Goal: Information Seeking & Learning: Check status

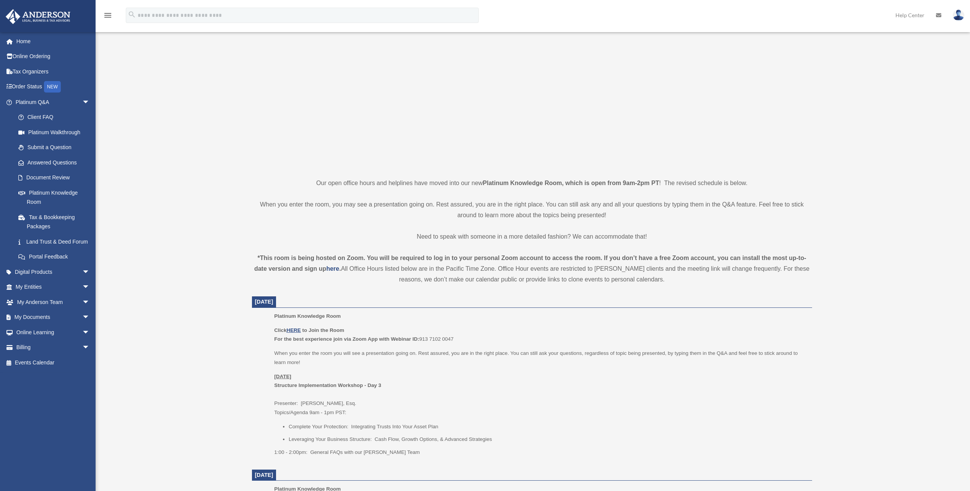
scroll to position [76, 0]
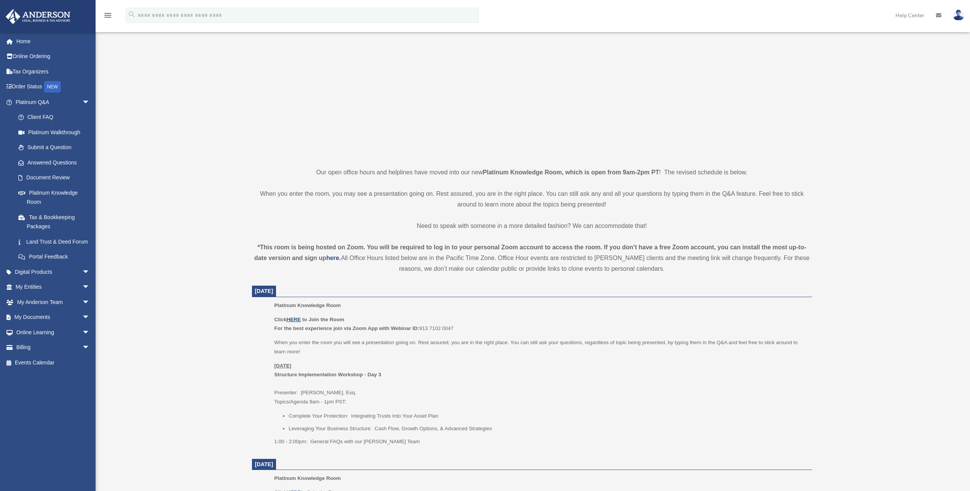
click at [295, 320] on u "HERE" at bounding box center [293, 320] width 14 height 6
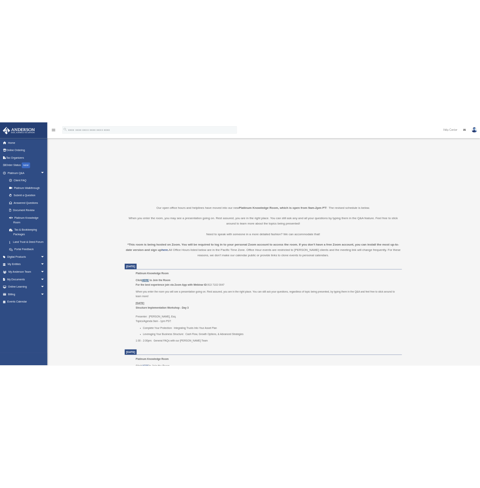
scroll to position [57, 0]
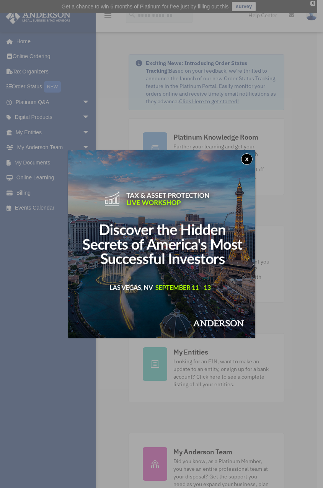
click at [246, 159] on button "x" at bounding box center [246, 158] width 11 height 11
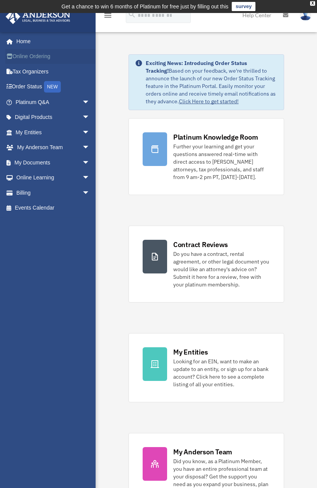
click at [33, 56] on link "Online Ordering" at bounding box center [53, 56] width 96 height 15
click at [39, 135] on link "My Entities arrow_drop_down" at bounding box center [53, 132] width 96 height 15
click at [82, 133] on span "arrow_drop_down" at bounding box center [89, 133] width 15 height 16
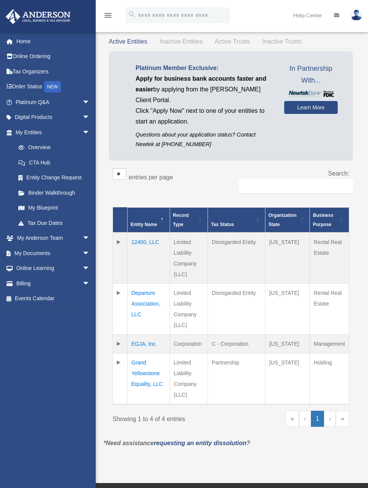
scroll to position [0, 39]
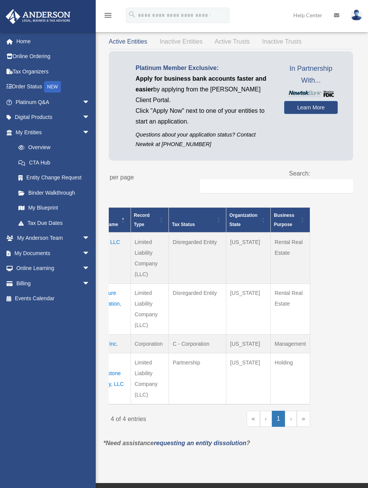
click at [303, 422] on link "»" at bounding box center [302, 419] width 13 height 16
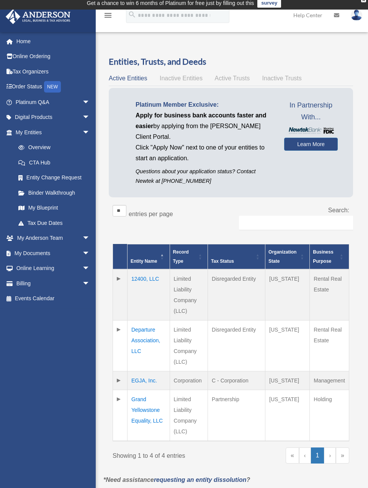
scroll to position [0, 0]
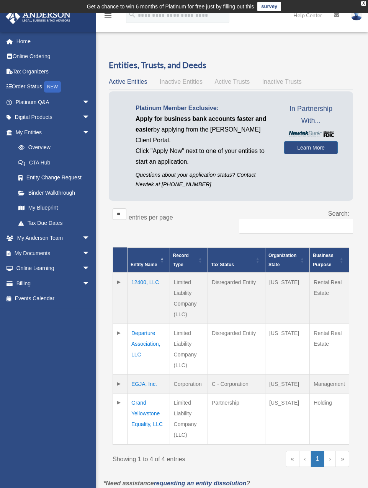
click at [233, 82] on span "Active Trusts" at bounding box center [232, 81] width 35 height 7
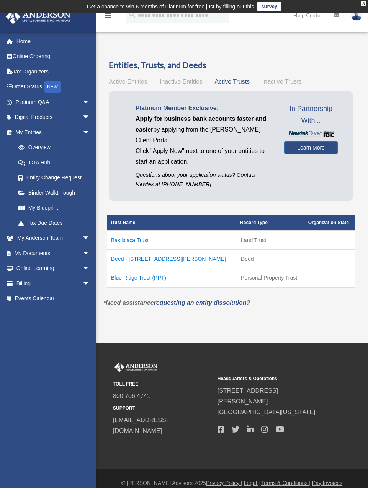
click at [132, 241] on td "Basilicaca Trust" at bounding box center [172, 240] width 130 height 19
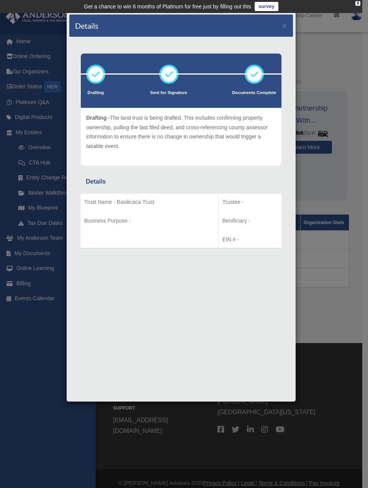
click at [313, 345] on div "Details × Drafting Sent for Signature" at bounding box center [184, 244] width 368 height 488
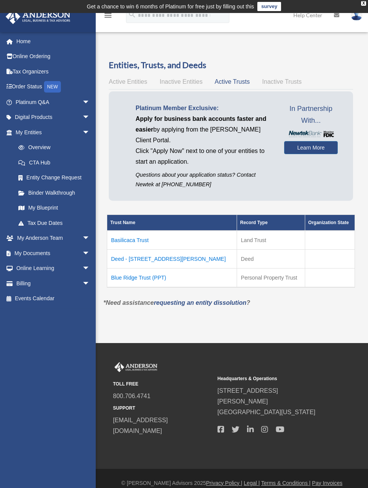
drag, startPoint x: 152, startPoint y: 241, endPoint x: 109, endPoint y: 241, distance: 43.2
click at [109, 241] on td "Basilicaca Trust" at bounding box center [172, 240] width 130 height 19
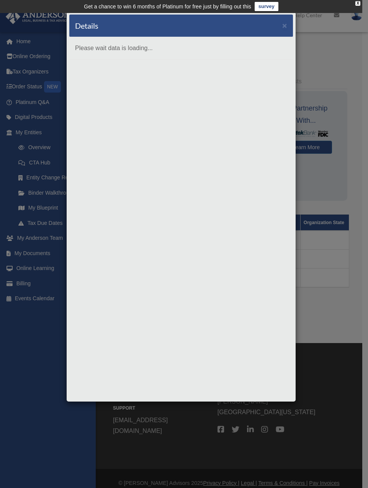
copy td "Basilicaca Trust"
